Goal: Entertainment & Leisure: Browse casually

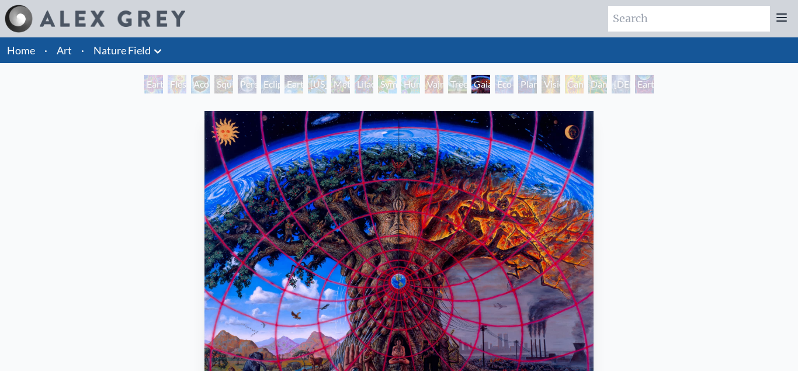
click at [71, 50] on link "Art" at bounding box center [64, 50] width 15 height 16
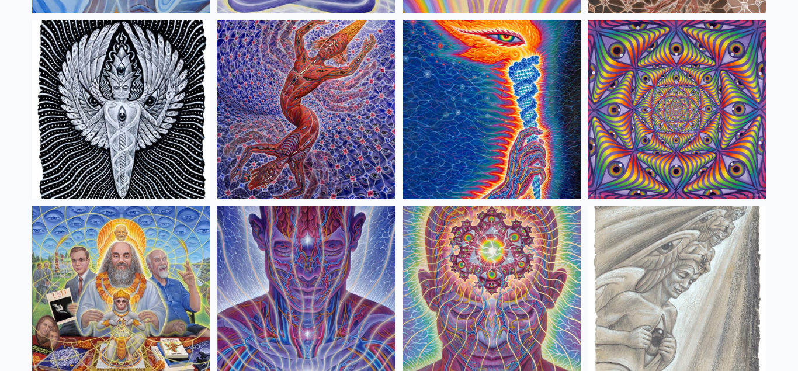
scroll to position [1252, 0]
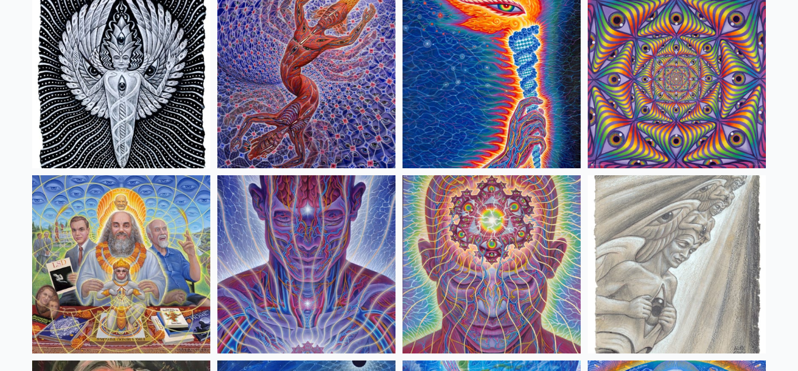
drag, startPoint x: 758, startPoint y: 188, endPoint x: 777, endPoint y: 206, distance: 26.5
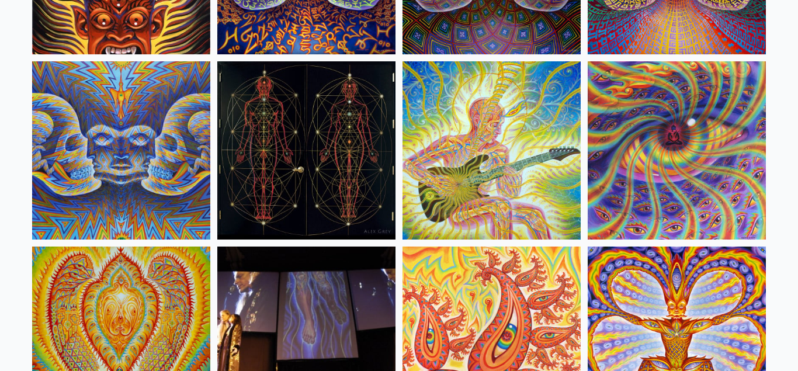
scroll to position [6122, 0]
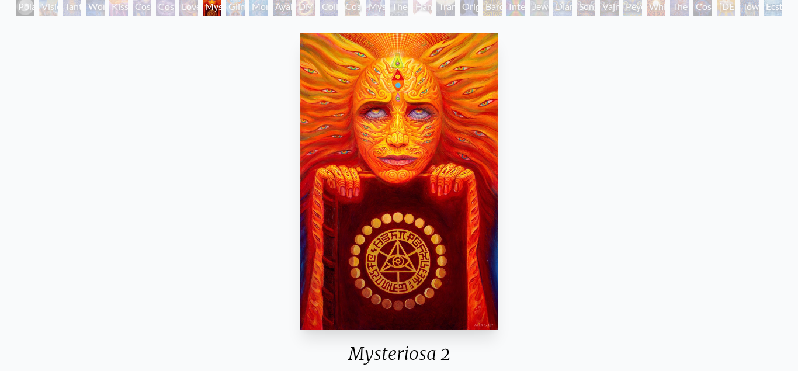
scroll to position [60, 0]
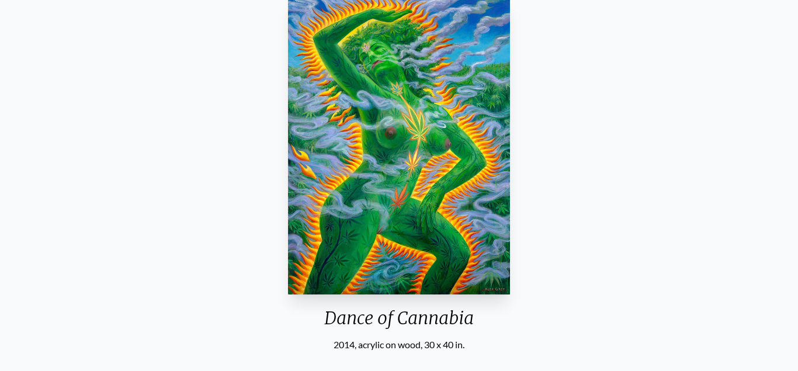
scroll to position [119, 0]
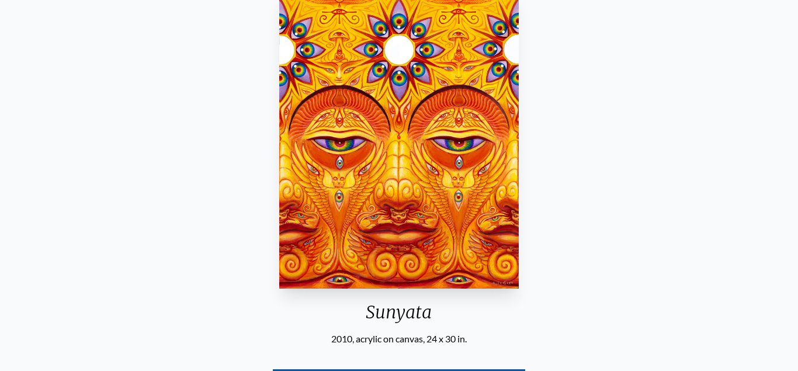
scroll to position [60, 0]
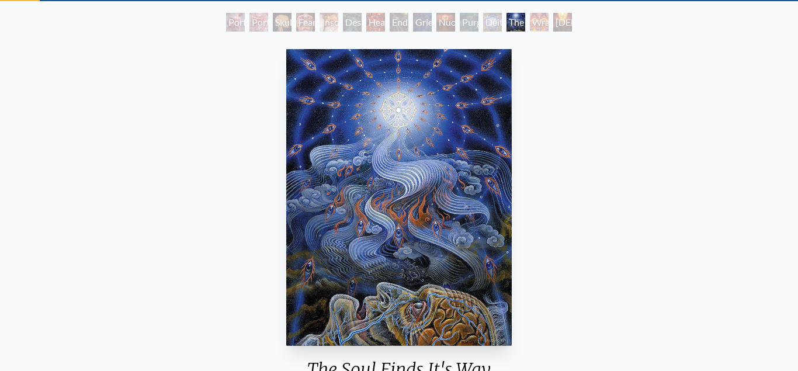
scroll to position [60, 0]
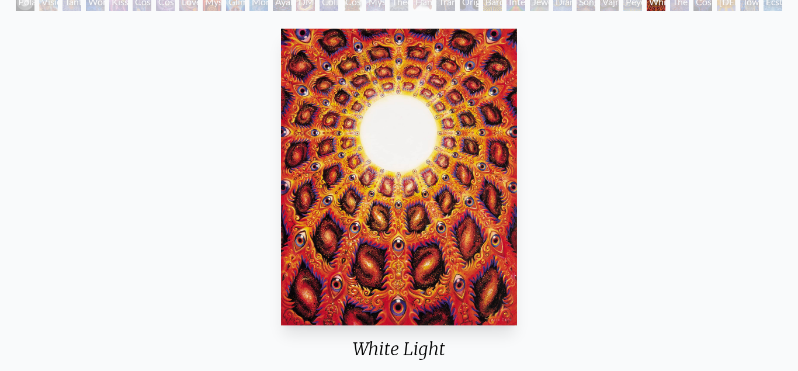
scroll to position [60, 0]
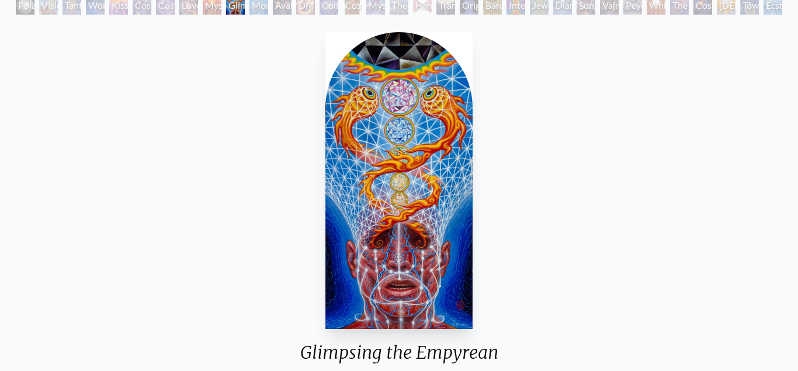
scroll to position [60, 0]
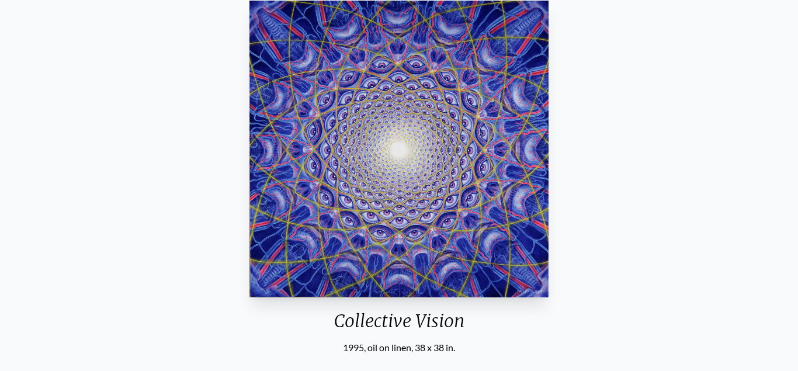
scroll to position [60, 0]
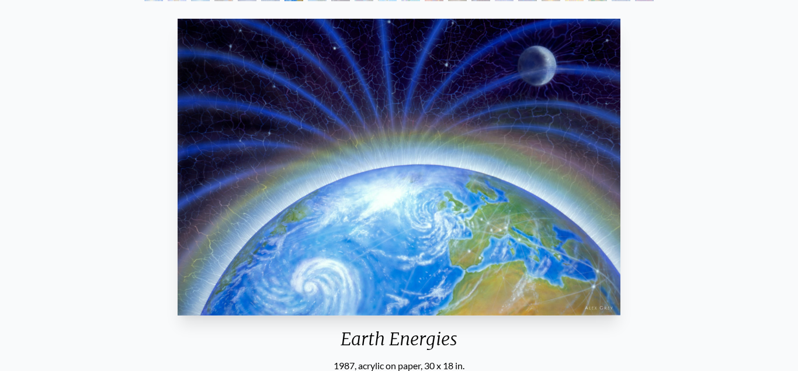
scroll to position [60, 0]
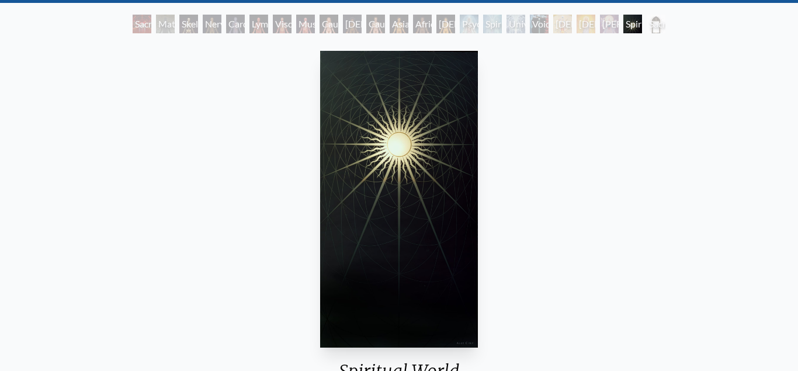
scroll to position [60, 0]
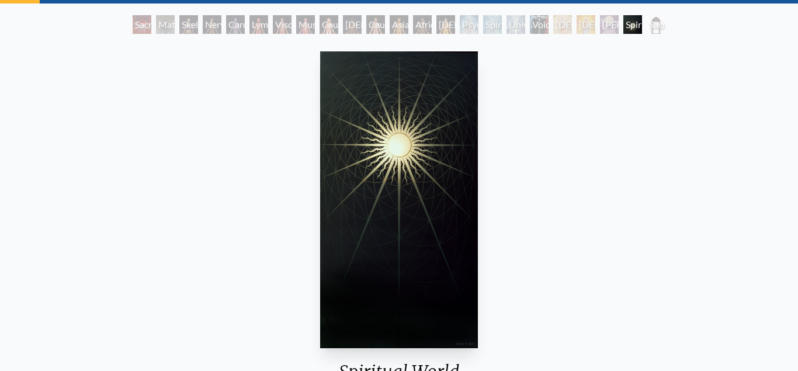
drag, startPoint x: 420, startPoint y: 171, endPoint x: 412, endPoint y: 175, distance: 8.4
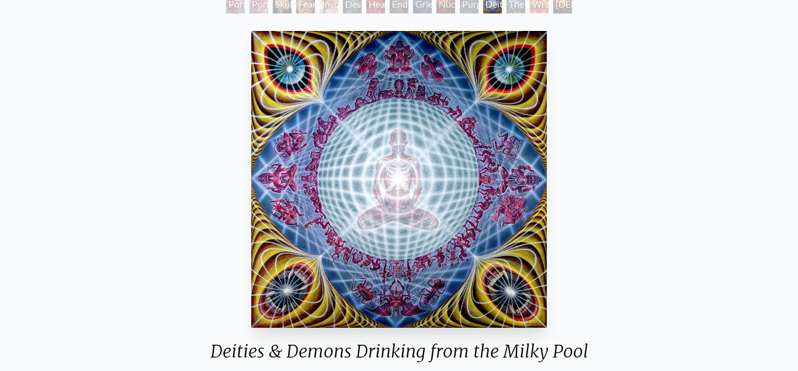
scroll to position [60, 0]
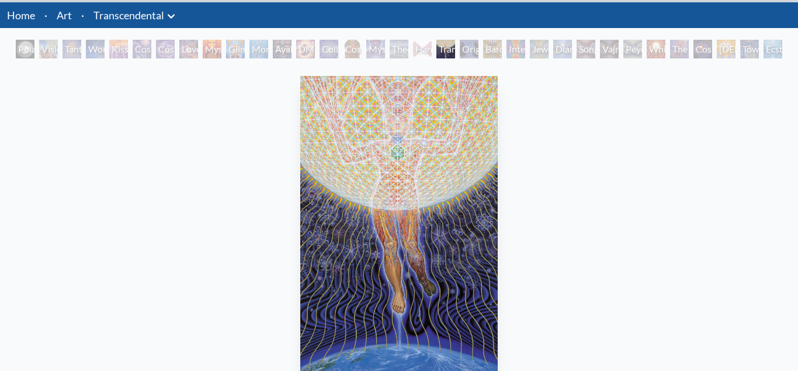
scroll to position [60, 0]
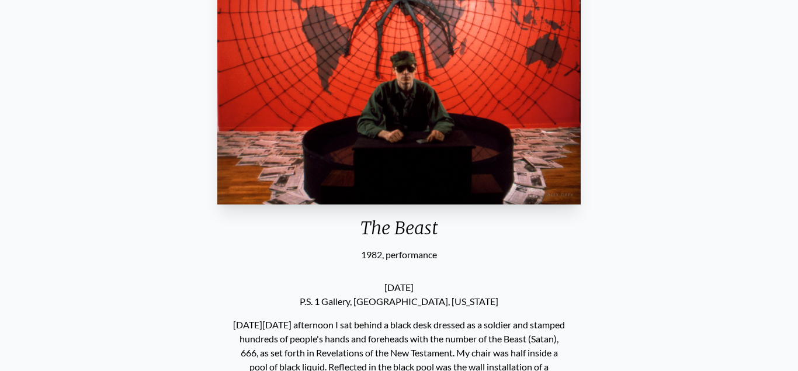
scroll to position [60, 0]
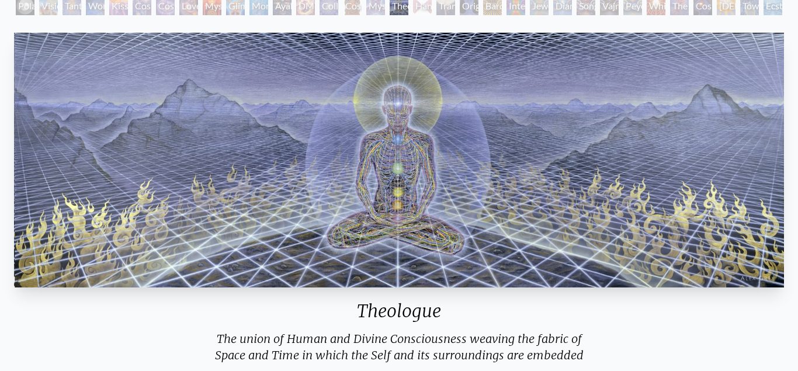
scroll to position [60, 0]
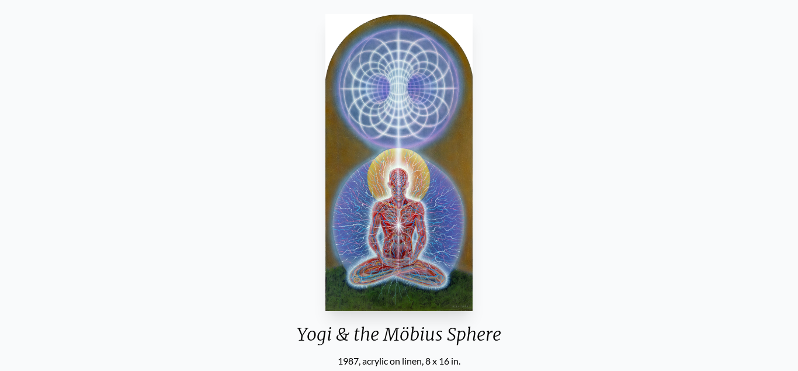
scroll to position [60, 0]
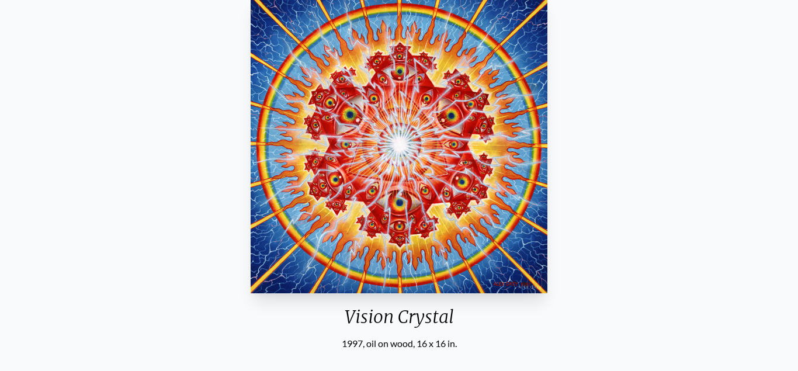
scroll to position [60, 0]
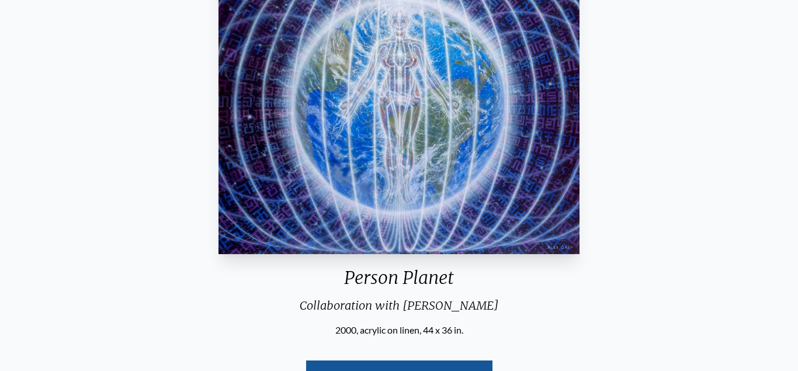
scroll to position [179, 0]
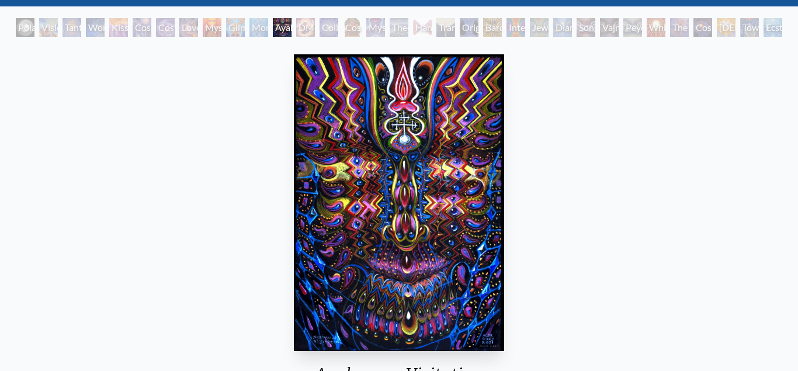
scroll to position [119, 0]
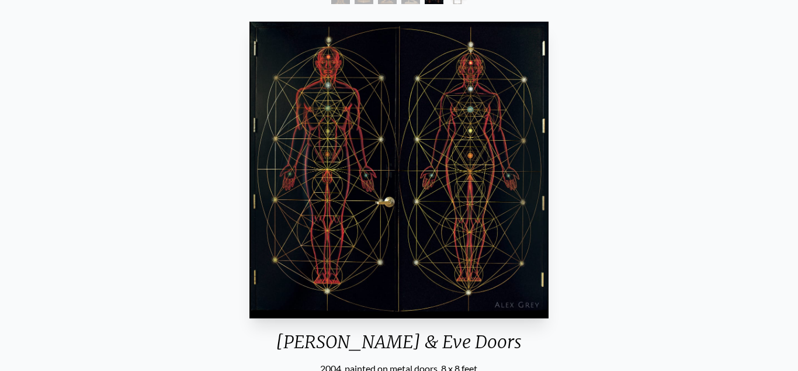
scroll to position [60, 0]
